Goal: Task Accomplishment & Management: Use online tool/utility

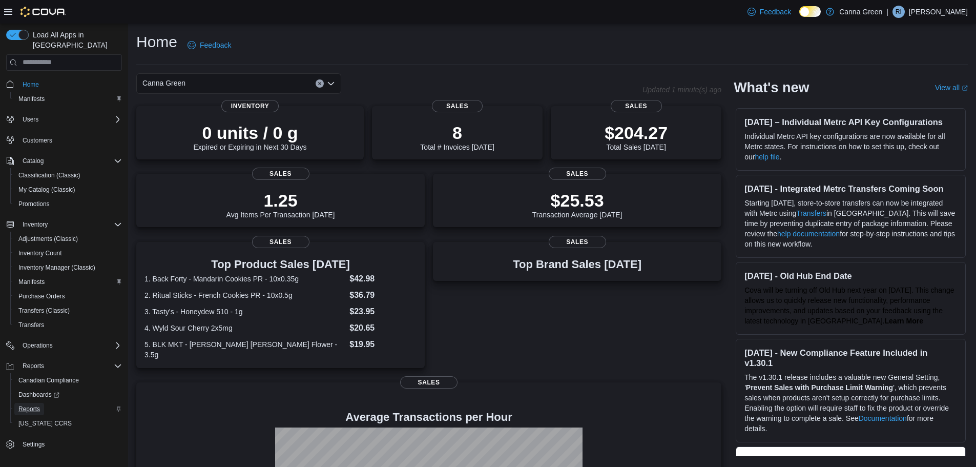
click at [39, 405] on span "Reports" at bounding box center [29, 409] width 22 height 8
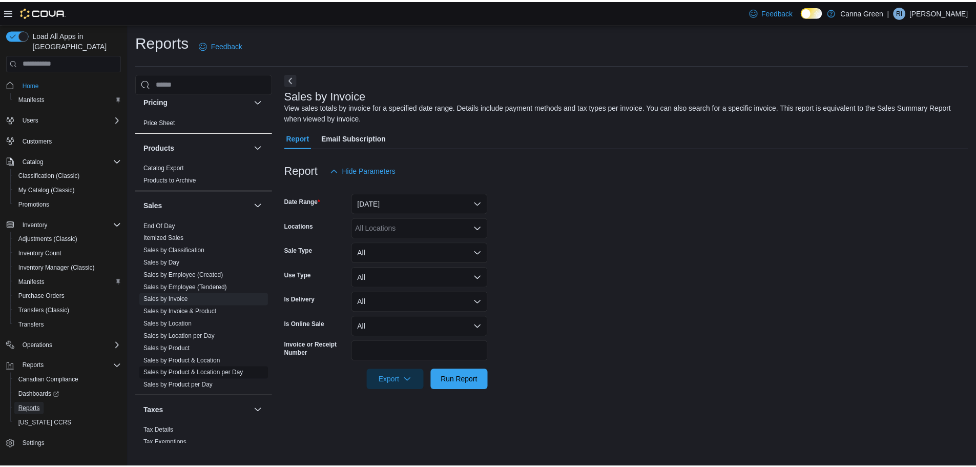
scroll to position [757, 0]
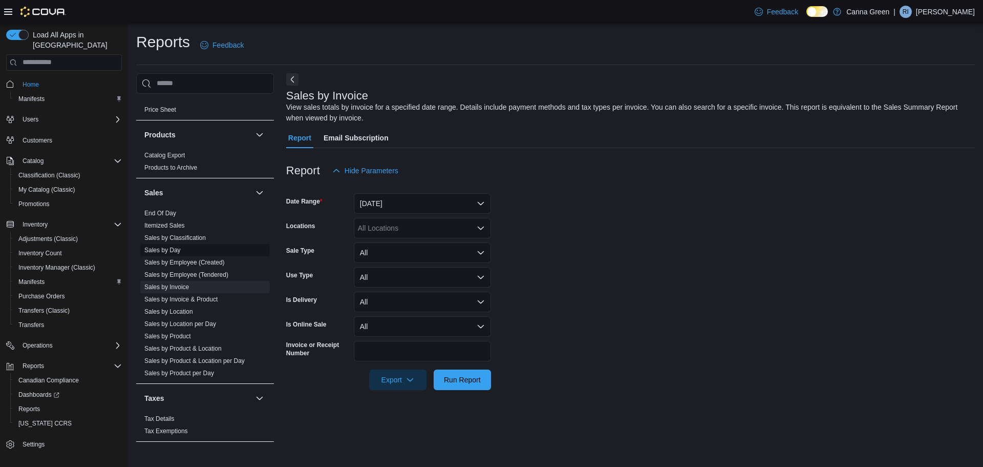
click at [169, 246] on link "Sales by Day" at bounding box center [162, 249] width 36 height 7
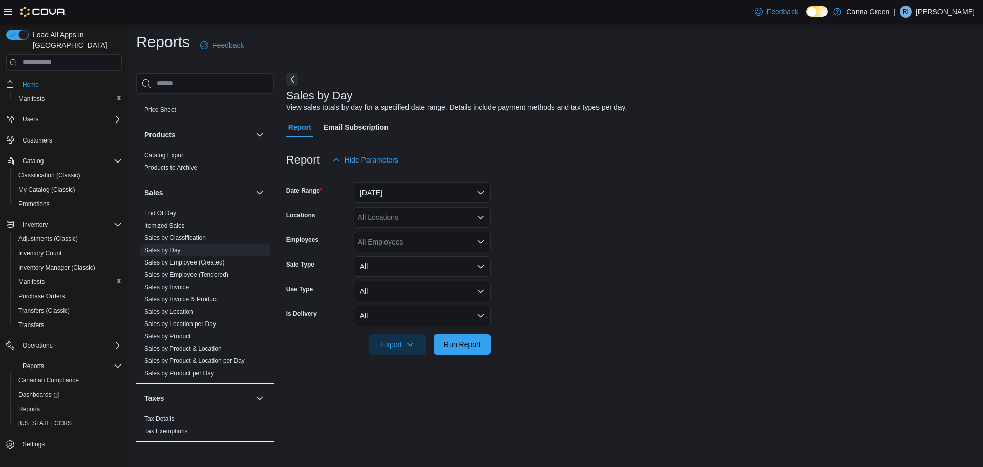
drag, startPoint x: 455, startPoint y: 346, endPoint x: 590, endPoint y: 268, distance: 155.6
click at [455, 346] on span "Run Report" at bounding box center [462, 344] width 37 height 10
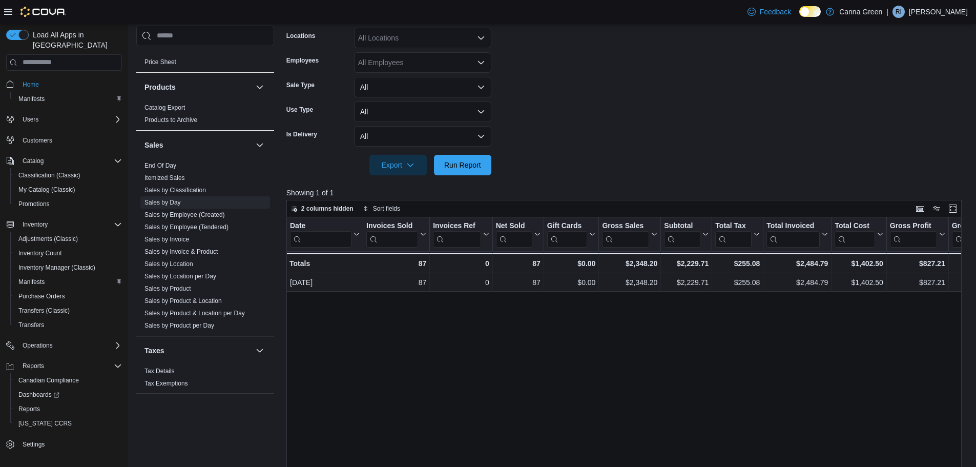
scroll to position [205, 0]
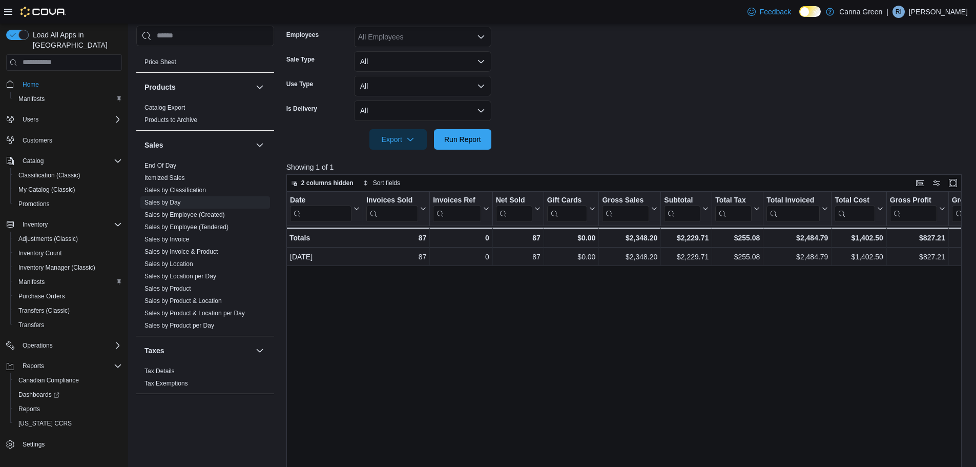
click at [626, 378] on div "Date Click to view column header actions Invoices Sold Click to view column hea…" at bounding box center [627, 370] width 682 height 356
click at [697, 356] on div "Date Click to view column header actions Invoices Sold Click to view column hea…" at bounding box center [627, 370] width 682 height 356
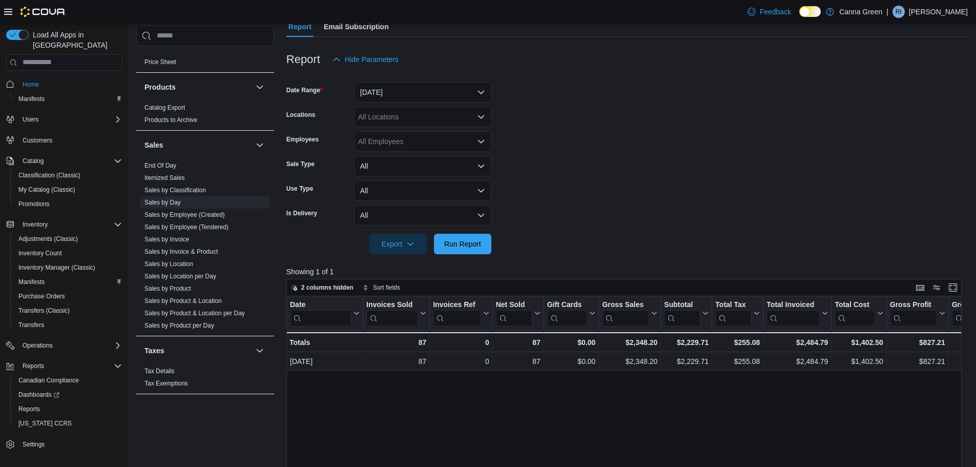
scroll to position [102, 0]
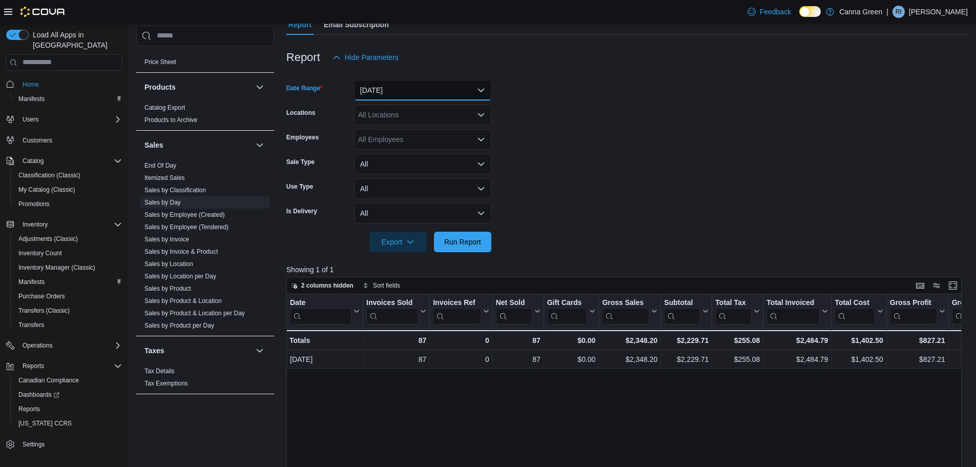
click at [409, 96] on button "[DATE]" at bounding box center [422, 90] width 137 height 20
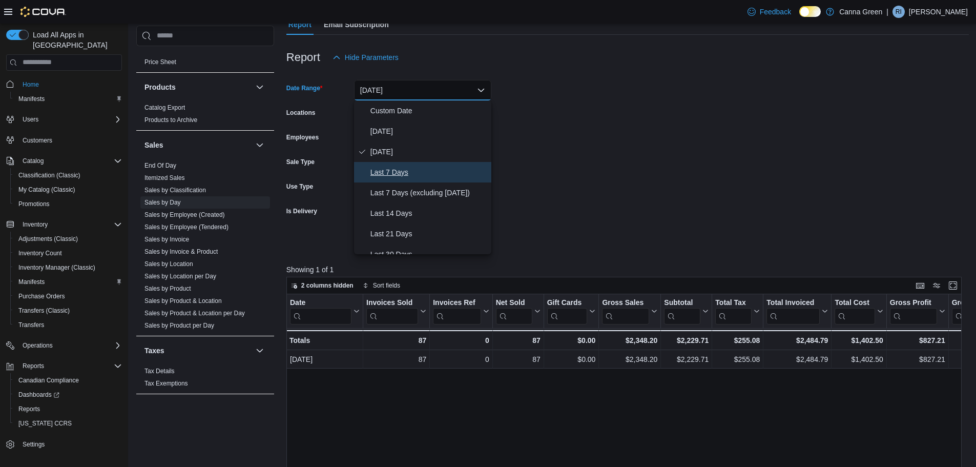
click at [393, 175] on span "Last 7 Days" at bounding box center [428, 172] width 117 height 12
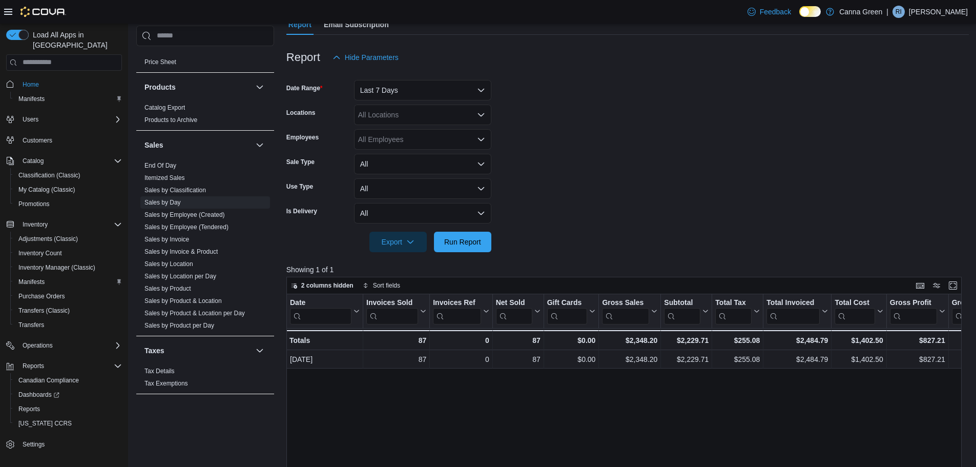
click at [643, 147] on form "Date Range Last 7 Days Locations All Locations Employees All Employees Sale Typ…" at bounding box center [627, 160] width 682 height 184
drag, startPoint x: 471, startPoint y: 243, endPoint x: 750, endPoint y: 177, distance: 287.2
click at [480, 243] on span "Run Report" at bounding box center [462, 242] width 37 height 10
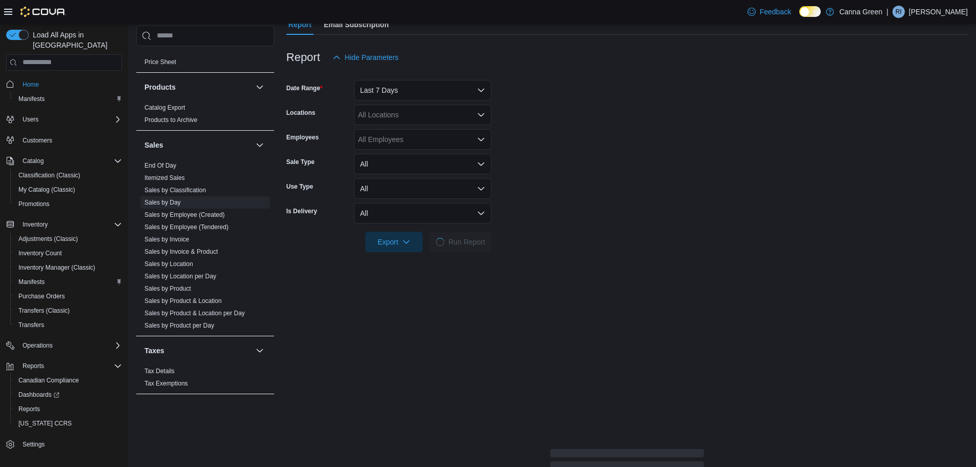
drag, startPoint x: 632, startPoint y: 195, endPoint x: 624, endPoint y: 208, distance: 15.1
click at [631, 196] on form "Date Range Last 7 Days Locations All Locations Employees All Employees Sale Typ…" at bounding box center [626, 160] width 681 height 184
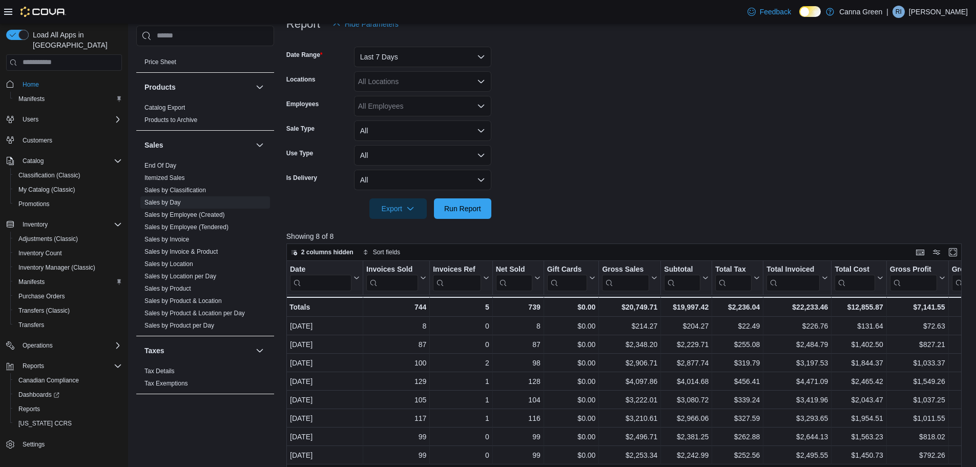
scroll to position [154, 0]
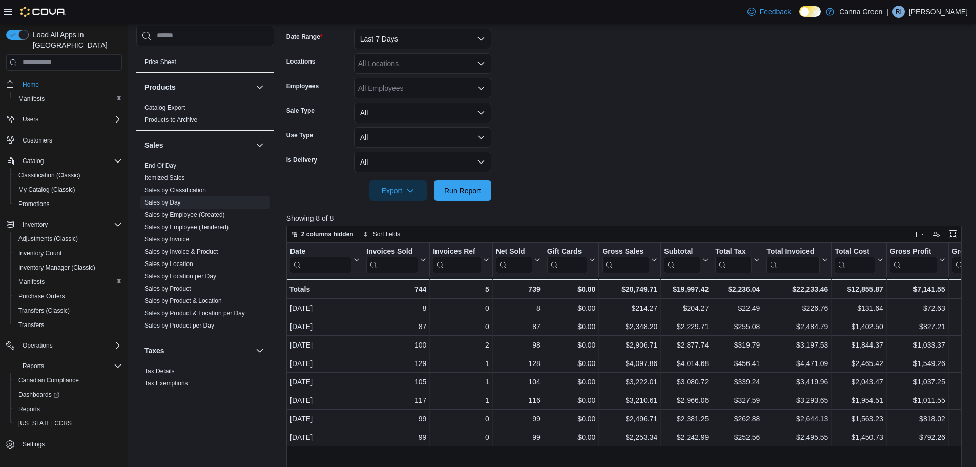
click at [697, 140] on form "Date Range Last 7 Days Locations All Locations Employees All Employees Sale Typ…" at bounding box center [627, 108] width 682 height 184
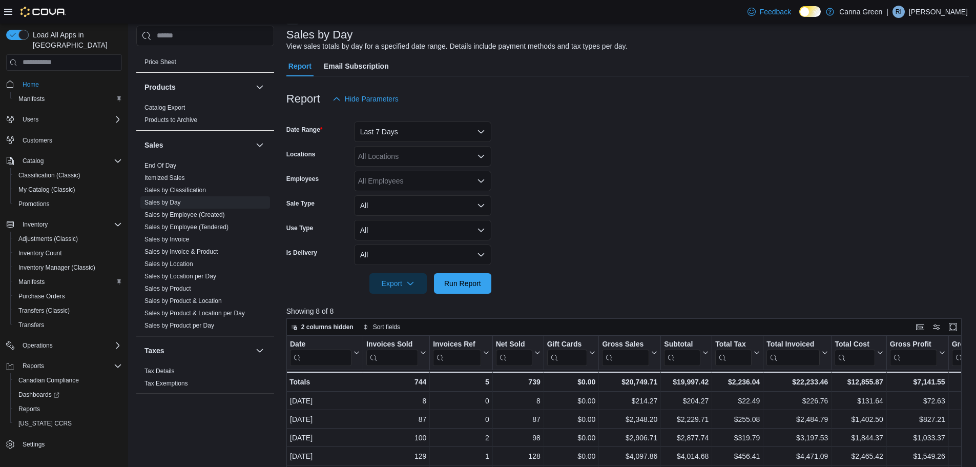
scroll to position [0, 0]
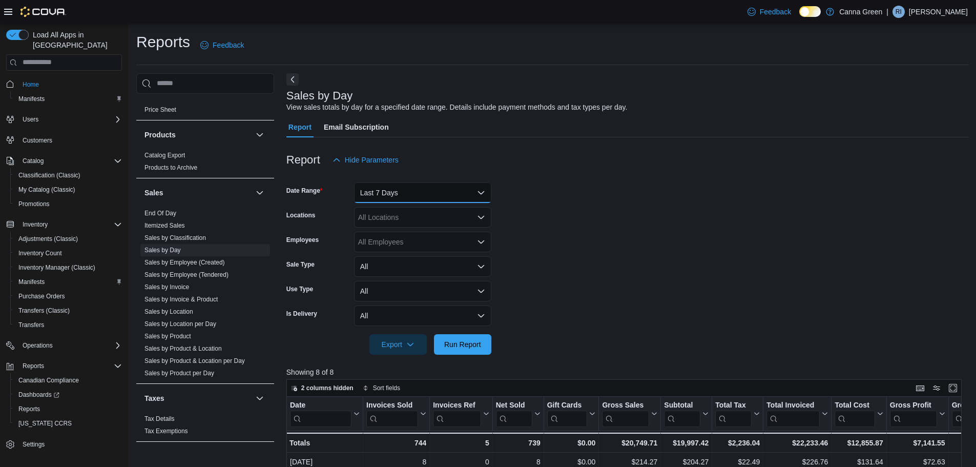
click at [407, 190] on button "Last 7 Days" at bounding box center [422, 192] width 137 height 20
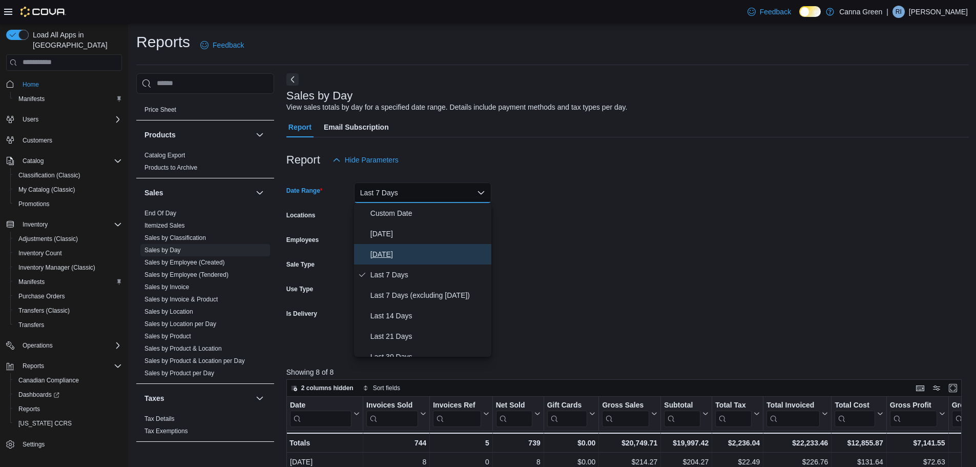
click at [383, 256] on span "[DATE]" at bounding box center [428, 254] width 117 height 12
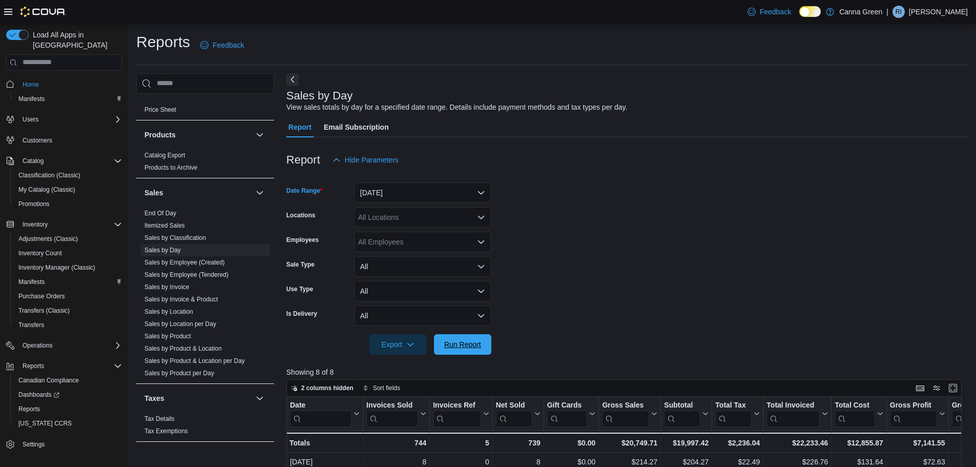
drag, startPoint x: 457, startPoint y: 340, endPoint x: 733, endPoint y: 258, distance: 287.5
click at [458, 340] on span "Run Report" at bounding box center [462, 344] width 37 height 10
click at [746, 276] on form "Date Range [DATE] Locations All Locations Employees All Employees Sale Type All…" at bounding box center [627, 262] width 682 height 184
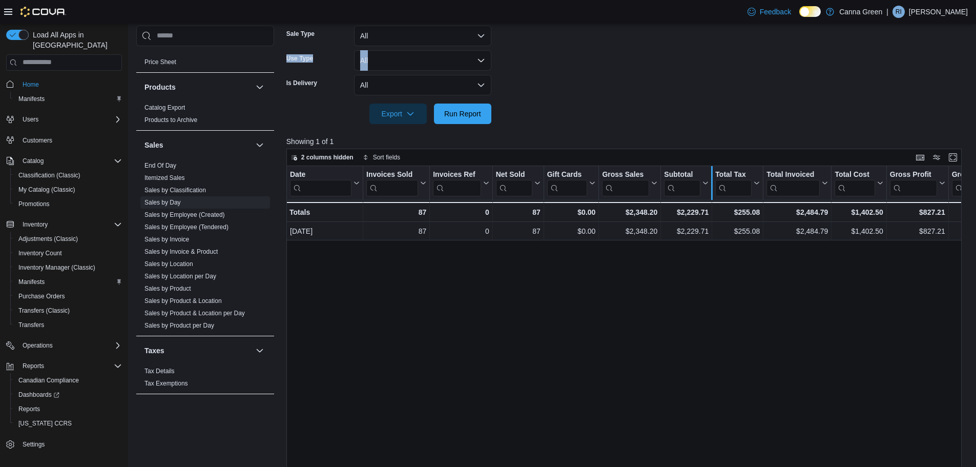
scroll to position [256, 0]
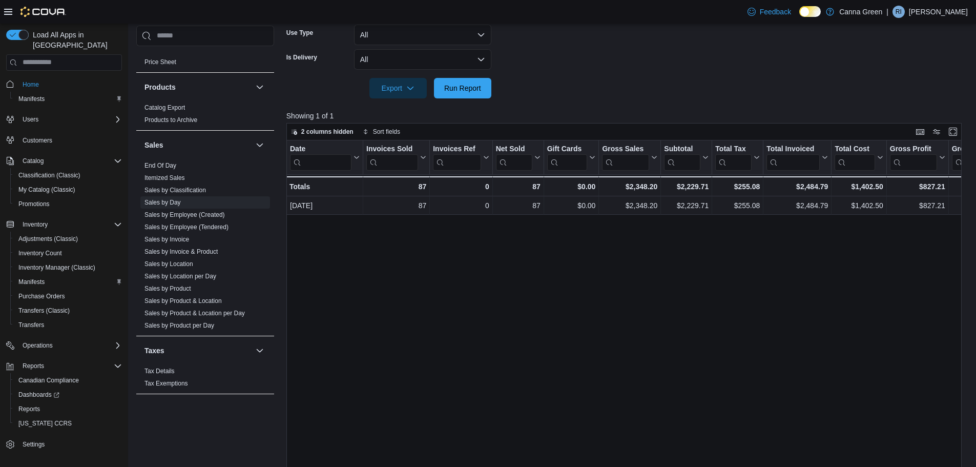
drag, startPoint x: 572, startPoint y: 416, endPoint x: 578, endPoint y: 390, distance: 26.3
click at [575, 406] on div "Date Click to view column header actions Invoices Sold Click to view column hea…" at bounding box center [627, 318] width 682 height 356
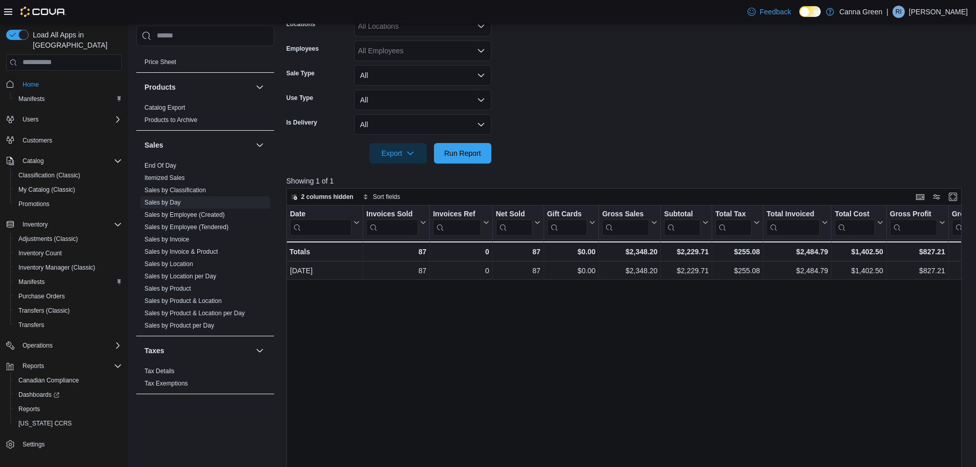
scroll to position [51, 0]
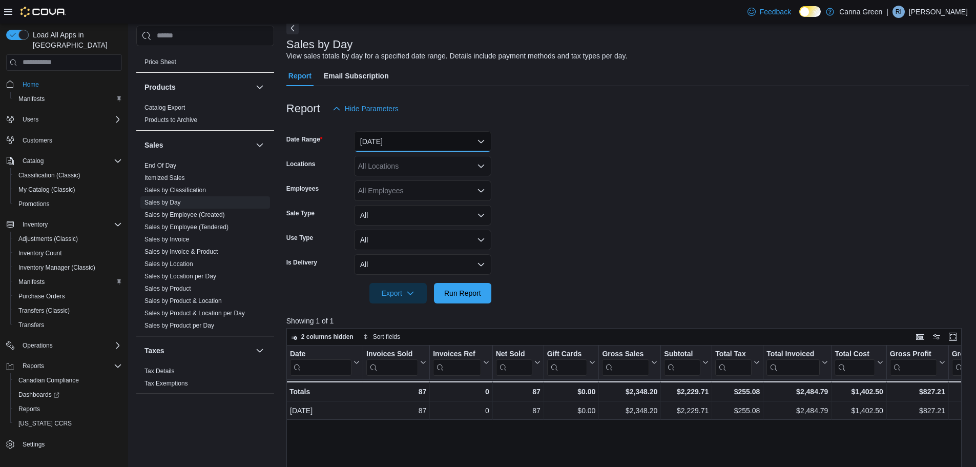
click at [409, 139] on button "[DATE]" at bounding box center [422, 141] width 137 height 20
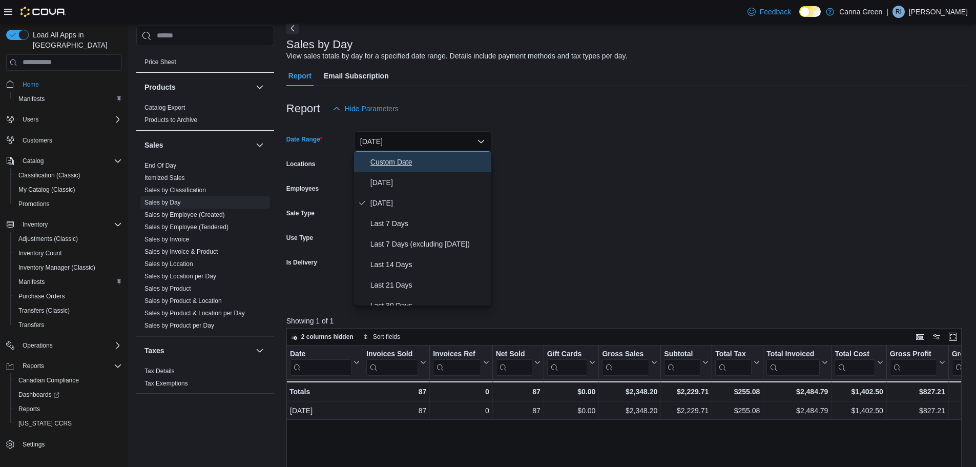
click at [369, 163] on button "Custom Date" at bounding box center [422, 162] width 137 height 20
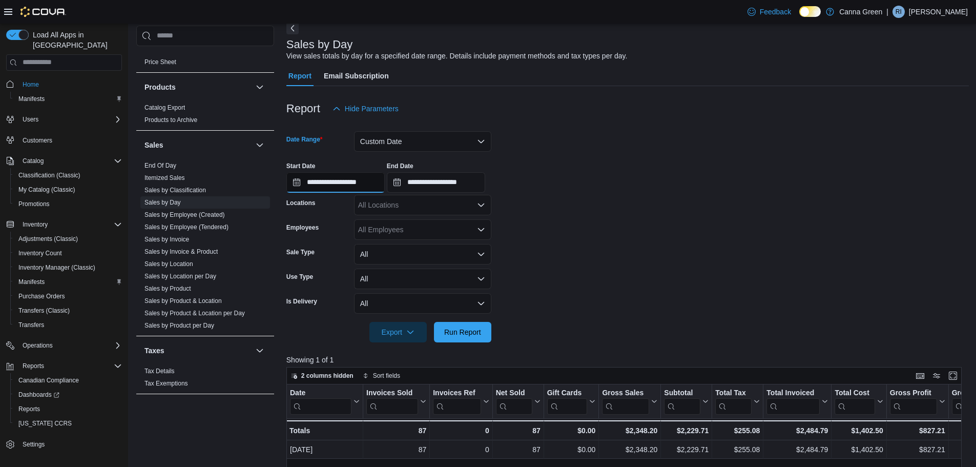
click at [330, 185] on input "**********" at bounding box center [335, 182] width 98 height 20
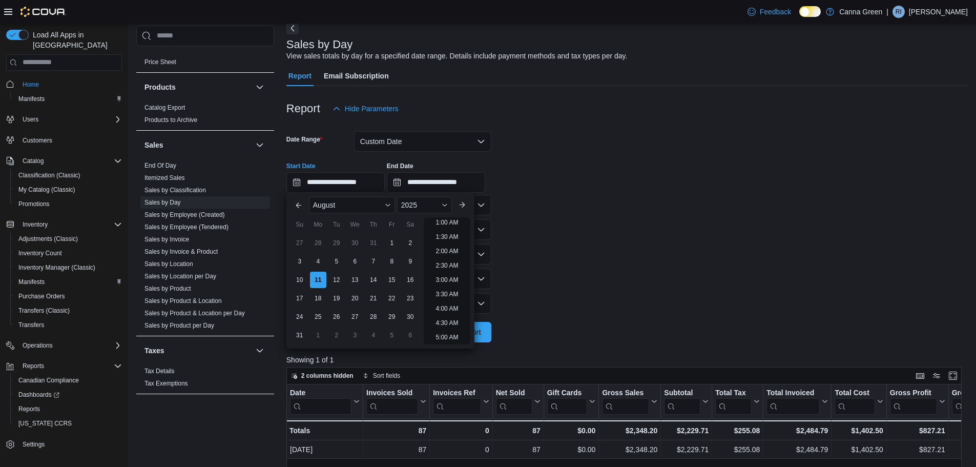
drag, startPoint x: 300, startPoint y: 262, endPoint x: 325, endPoint y: 230, distance: 40.1
click at [300, 261] on div "3" at bounding box center [299, 261] width 16 height 16
type input "**********"
click at [438, 181] on input "**********" at bounding box center [436, 182] width 98 height 20
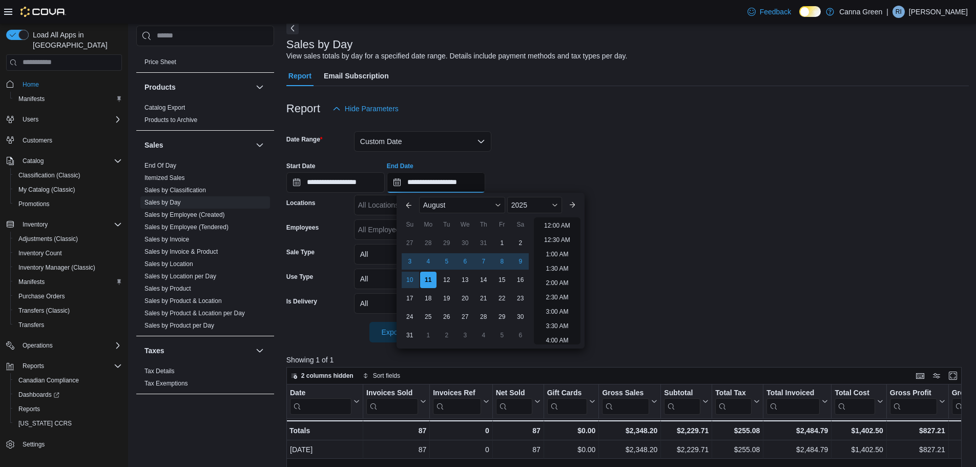
scroll to position [563, 0]
click at [521, 263] on div "9" at bounding box center [520, 261] width 16 height 16
type input "**********"
click at [626, 257] on form "**********" at bounding box center [627, 230] width 682 height 223
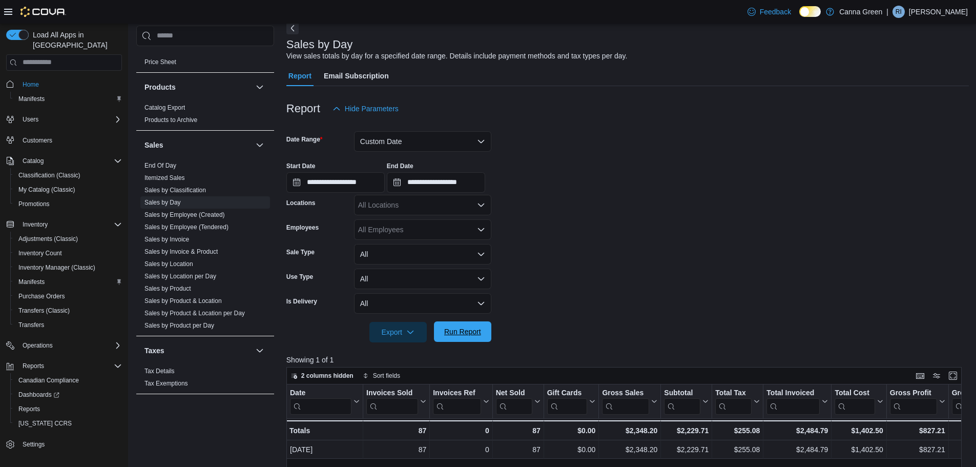
click at [462, 338] on span "Run Report" at bounding box center [462, 331] width 45 height 20
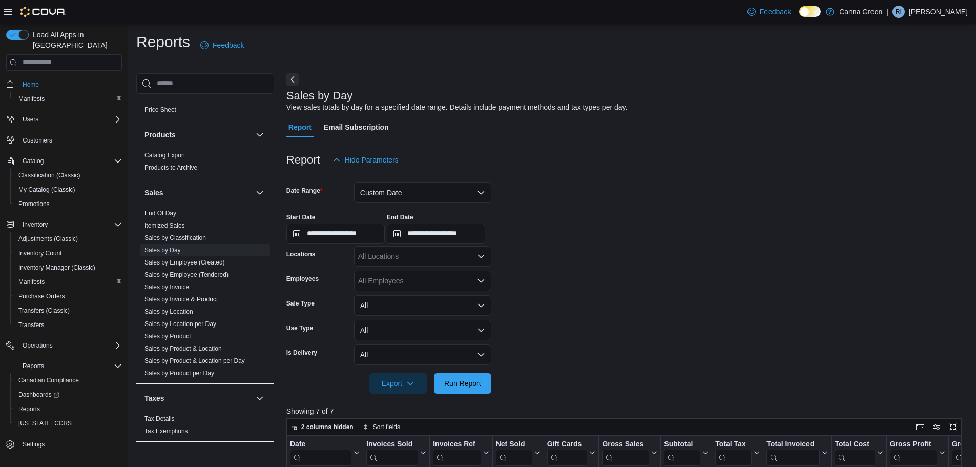
click at [949, 12] on p "[PERSON_NAME]" at bounding box center [938, 12] width 59 height 12
click at [908, 97] on span "Sign Out" at bounding box center [902, 100] width 28 height 10
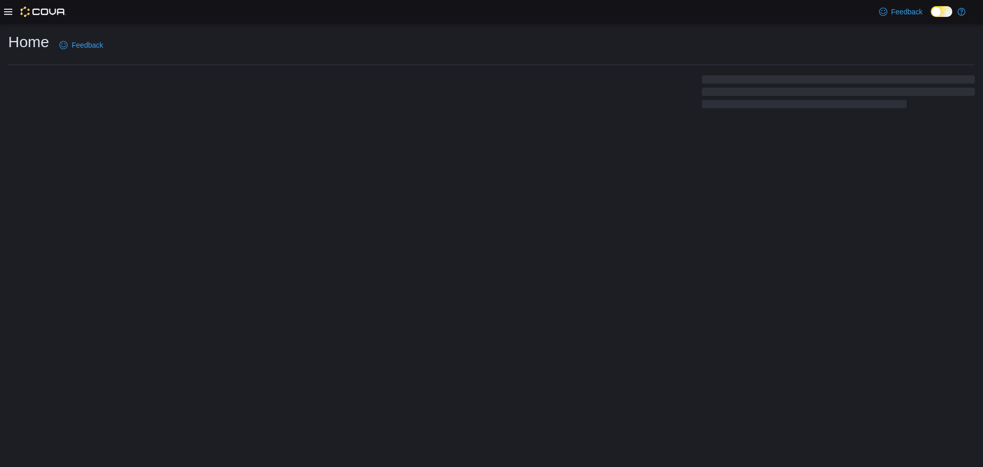
click at [884, 240] on div "Home Feedback" at bounding box center [491, 245] width 983 height 443
